Goal: Use online tool/utility

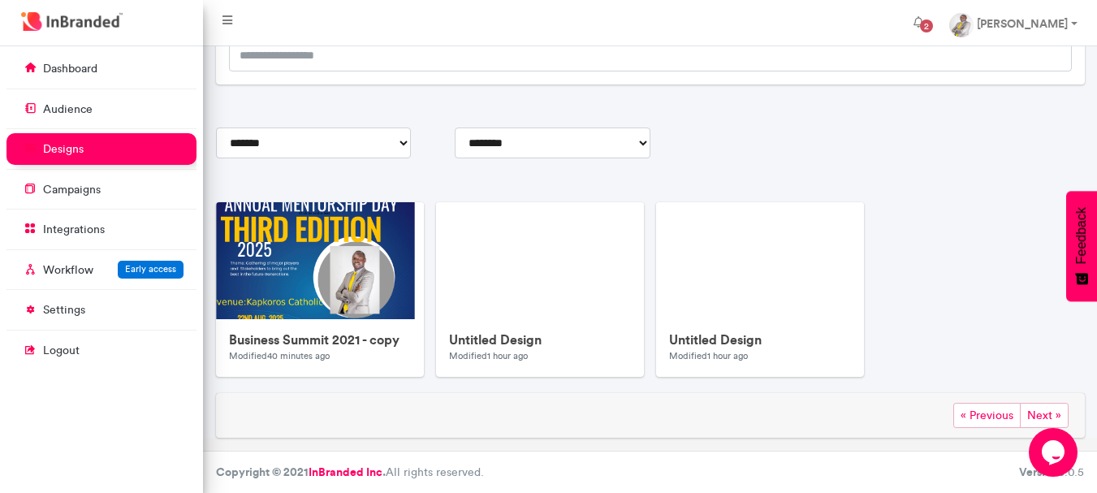
scroll to position [7, 1]
drag, startPoint x: 561, startPoint y: 317, endPoint x: 862, endPoint y: 136, distance: 350.4
click at [862, 136] on div "**********" at bounding box center [650, 181] width 869 height 514
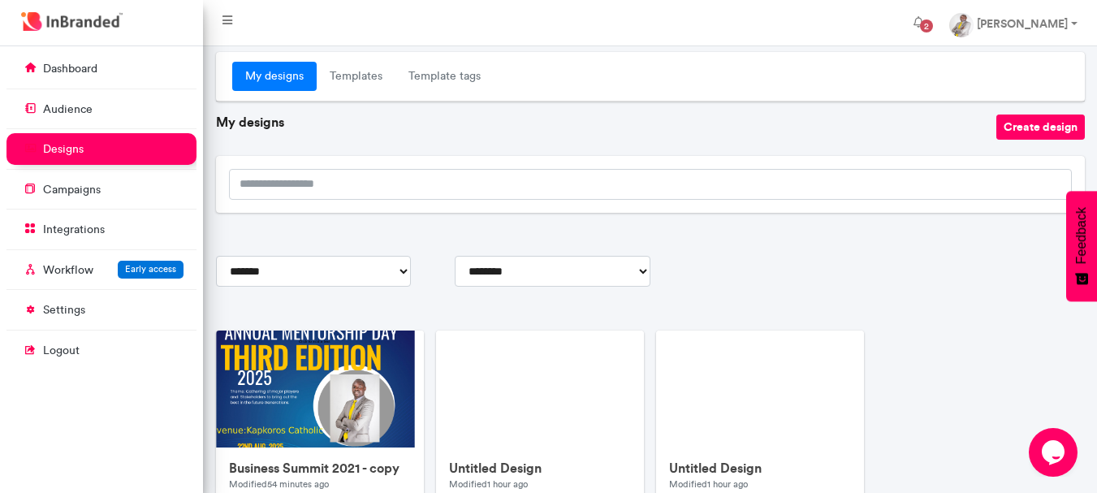
scroll to position [0, 0]
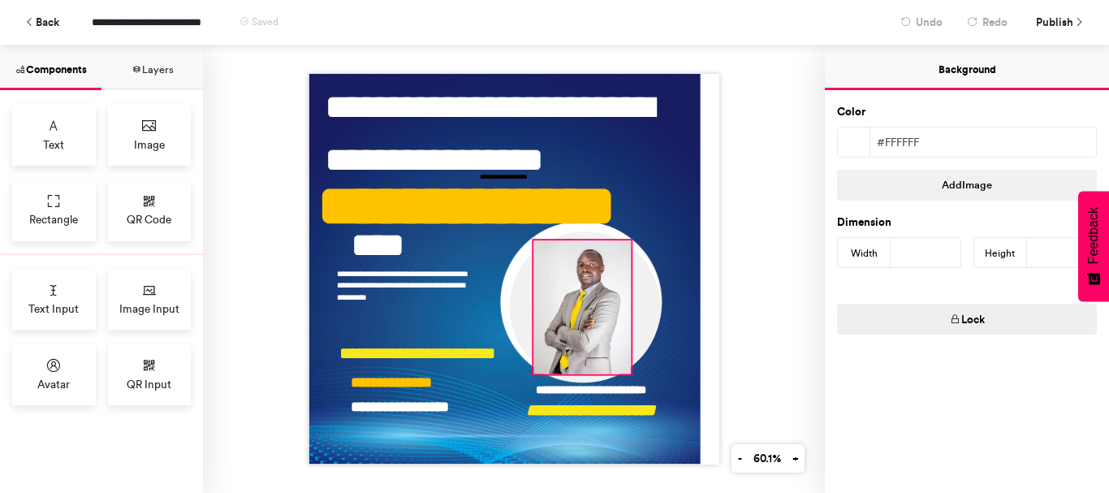
click at [596, 267] on div at bounding box center [582, 306] width 97 height 133
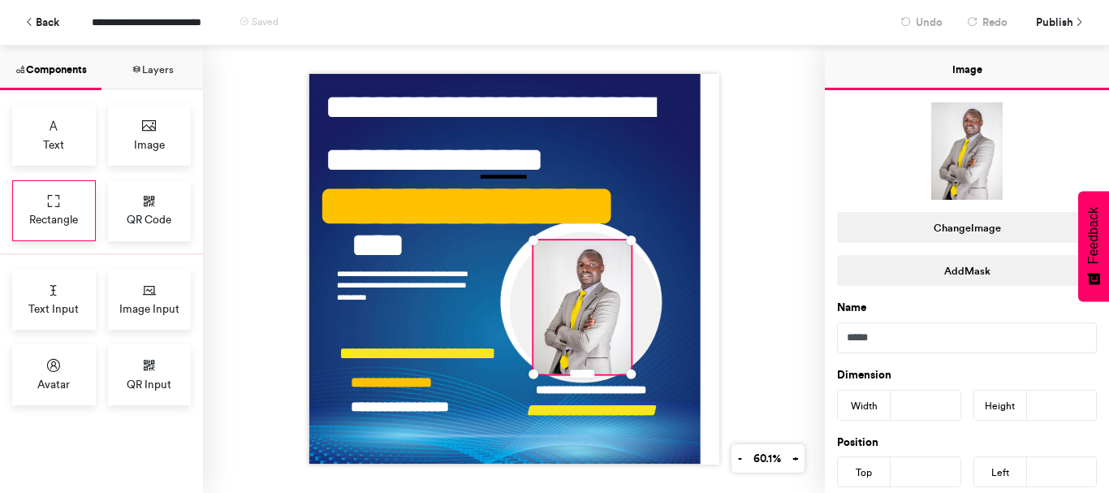
click at [66, 211] on span "Rectangle" at bounding box center [53, 219] width 49 height 16
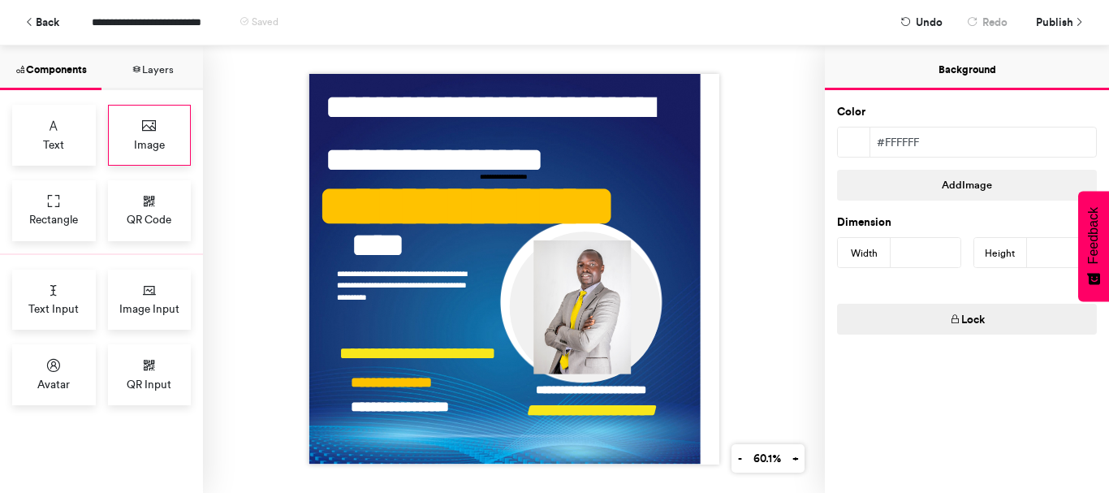
click at [152, 131] on icon at bounding box center [149, 126] width 16 height 16
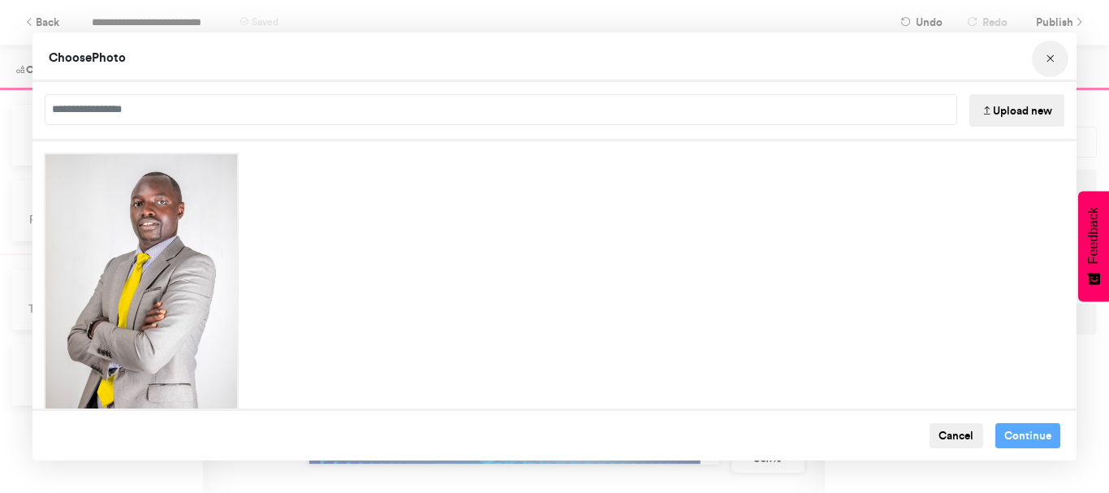
click at [1051, 55] on icon "Choose Image" at bounding box center [1050, 59] width 11 height 11
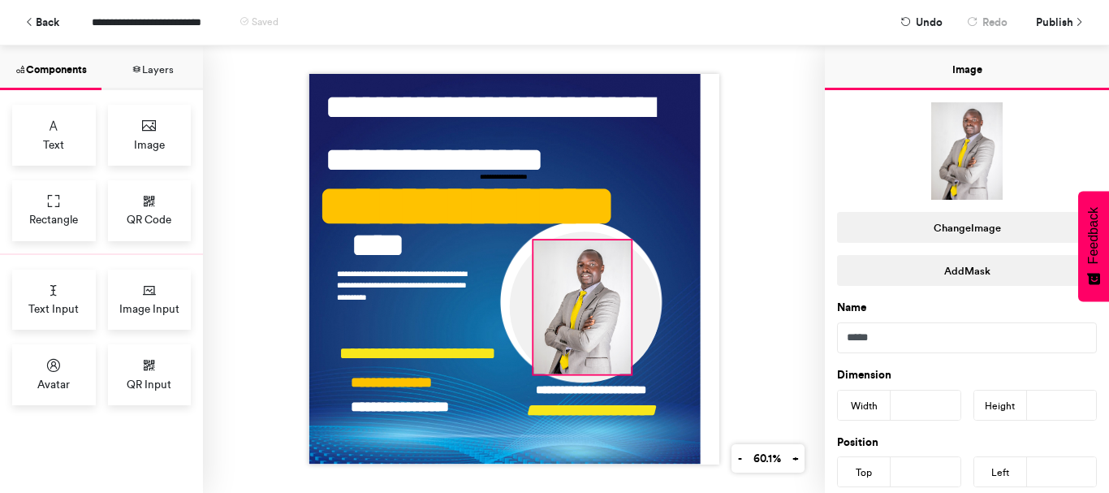
click at [592, 289] on div at bounding box center [582, 306] width 97 height 133
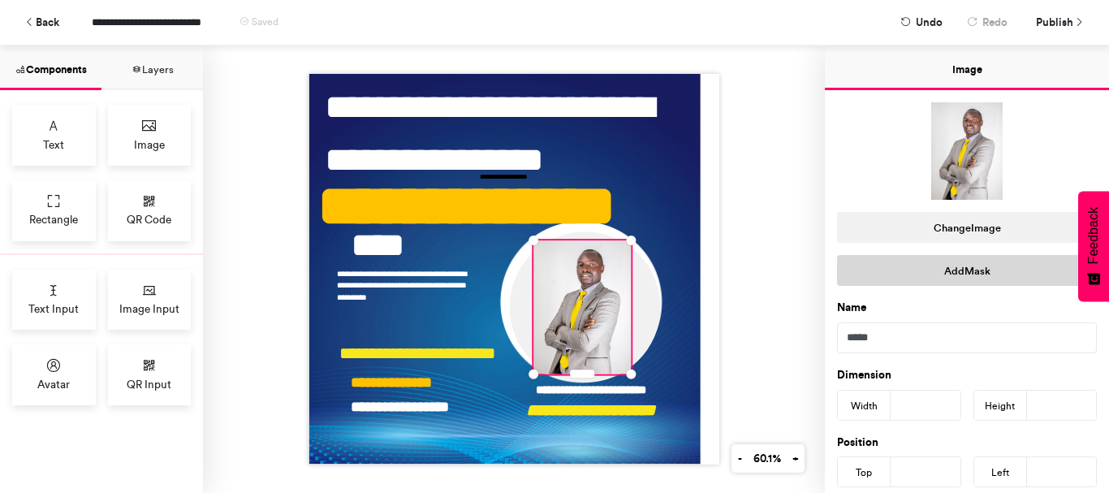
click at [961, 268] on button "Add Mask" at bounding box center [967, 270] width 260 height 31
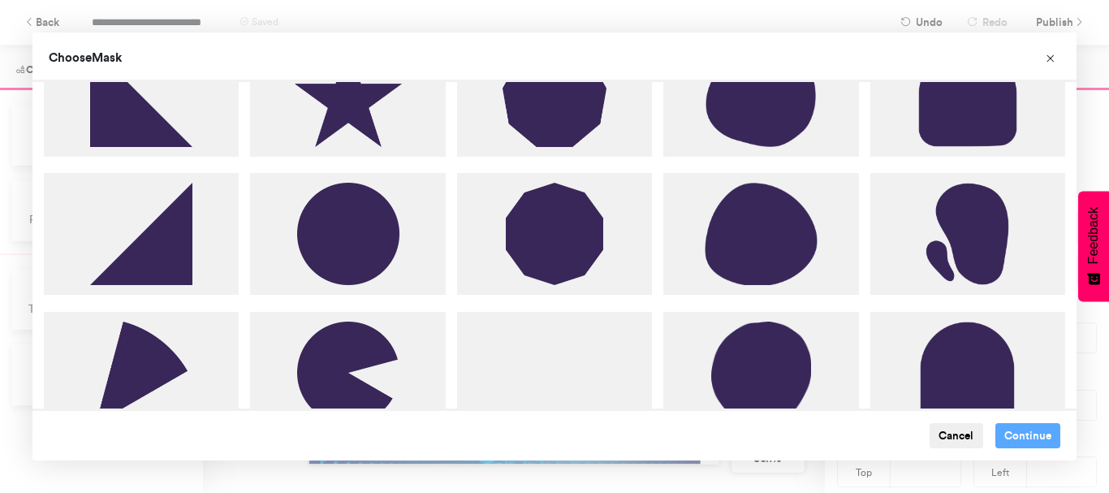
scroll to position [1623, 0]
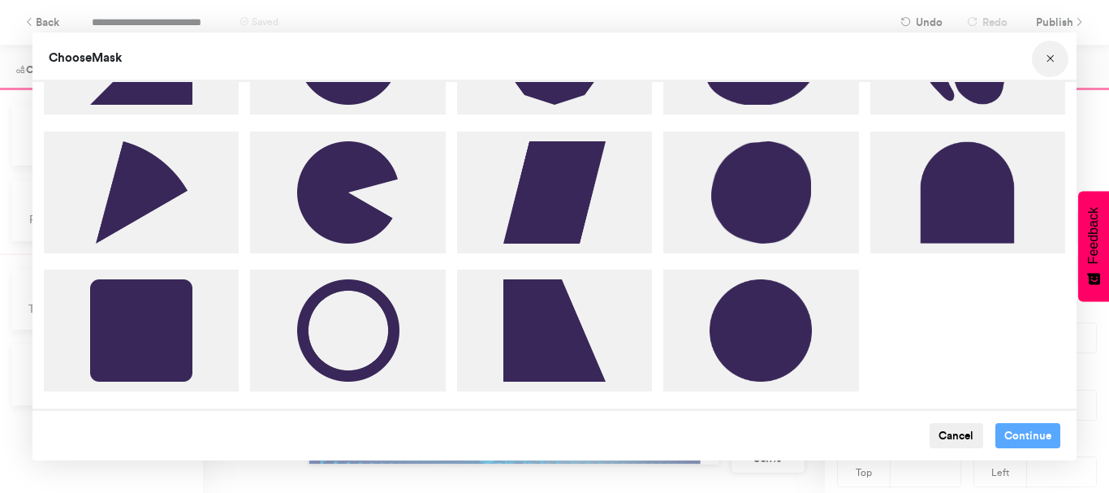
click at [1053, 57] on icon "Choose Image" at bounding box center [1050, 59] width 11 height 11
